Goal: Task Accomplishment & Management: Use online tool/utility

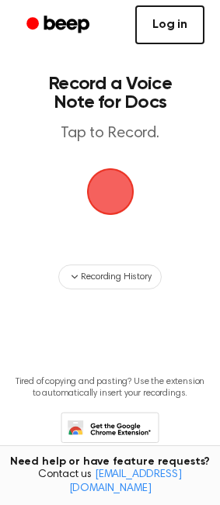
click at [171, 38] on link "Log in" at bounding box center [169, 24] width 69 height 39
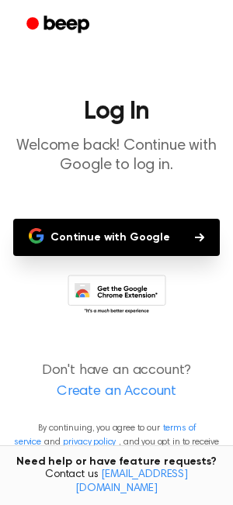
click at [133, 230] on button "Continue with Google" at bounding box center [116, 237] width 206 height 37
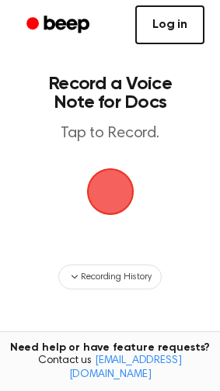
click at [172, 40] on link "Log in" at bounding box center [169, 24] width 69 height 39
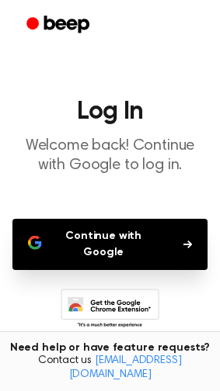
click at [99, 244] on button "Continue with Google" at bounding box center [109, 244] width 195 height 51
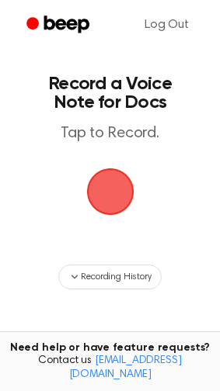
click at [122, 227] on main "Record a Voice Note for Docs Tap to Record. Recording History Tired of copying …" at bounding box center [110, 249] width 220 height 498
click at [111, 204] on span "button" at bounding box center [109, 191] width 53 height 53
